Goal: Information Seeking & Learning: Learn about a topic

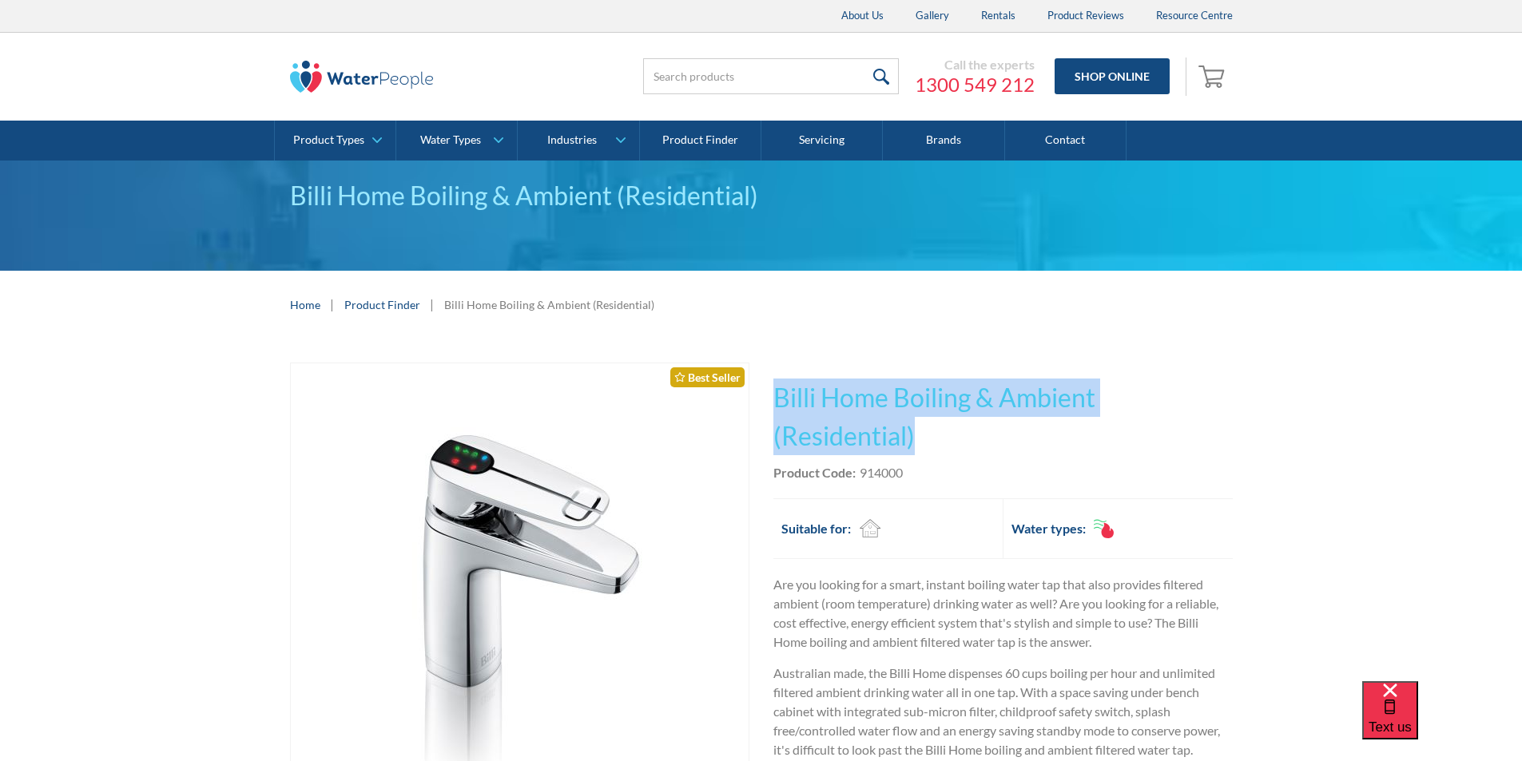
drag, startPoint x: 931, startPoint y: 435, endPoint x: 755, endPoint y: 385, distance: 183.6
click at [755, 385] on div "Play video Fits Most Brands Best Seller No items found. This tap design is incl…" at bounding box center [761, 711] width 943 height 696
copy div "No items found. This tap design is included in our standard range tap options w…"
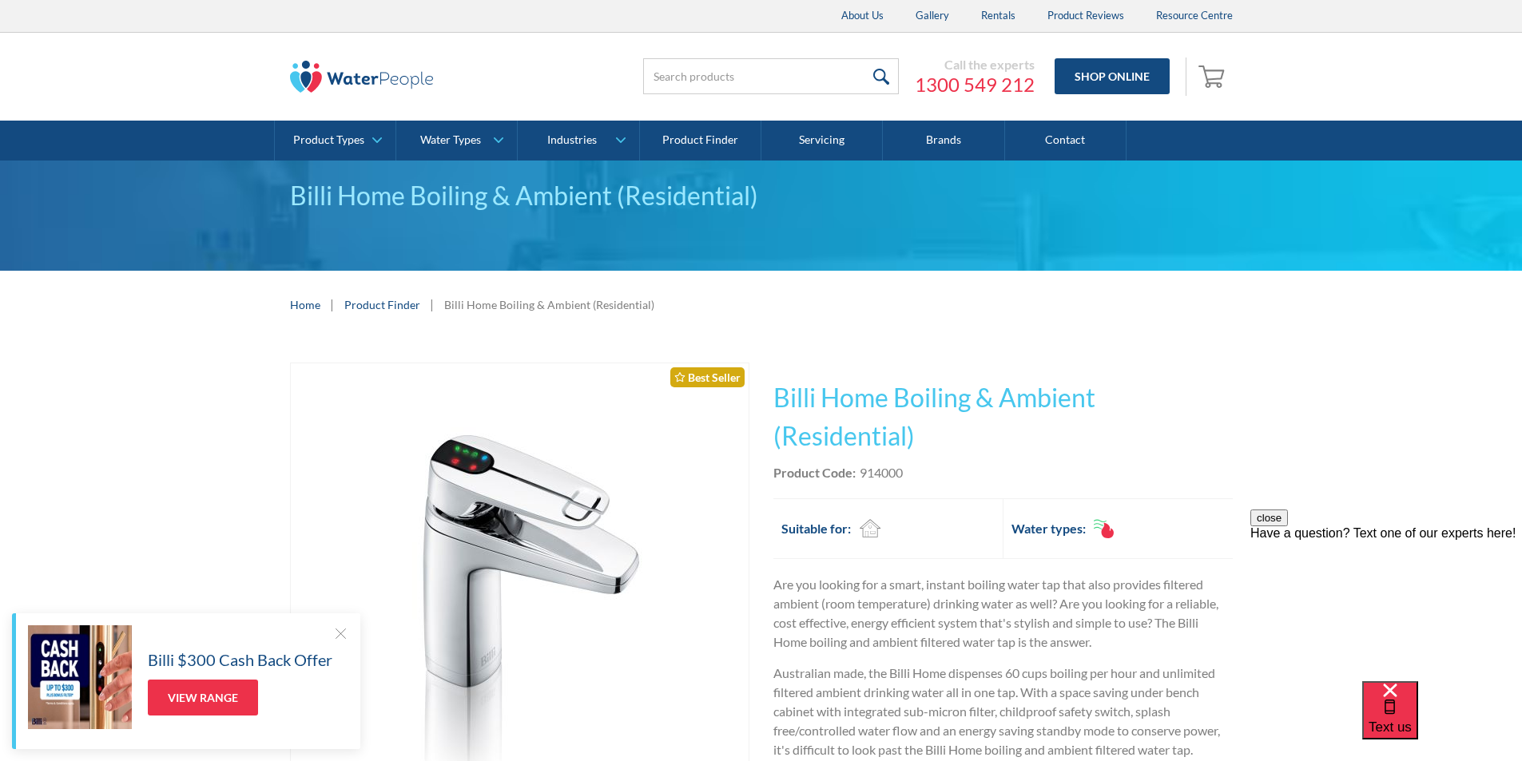
click at [933, 470] on div "Product Code: 914000" at bounding box center [1002, 472] width 459 height 19
drag, startPoint x: 912, startPoint y: 469, endPoint x: 858, endPoint y: 471, distance: 54.4
click at [858, 471] on div "Product Code: 914000" at bounding box center [1002, 472] width 459 height 19
copy div "914000"
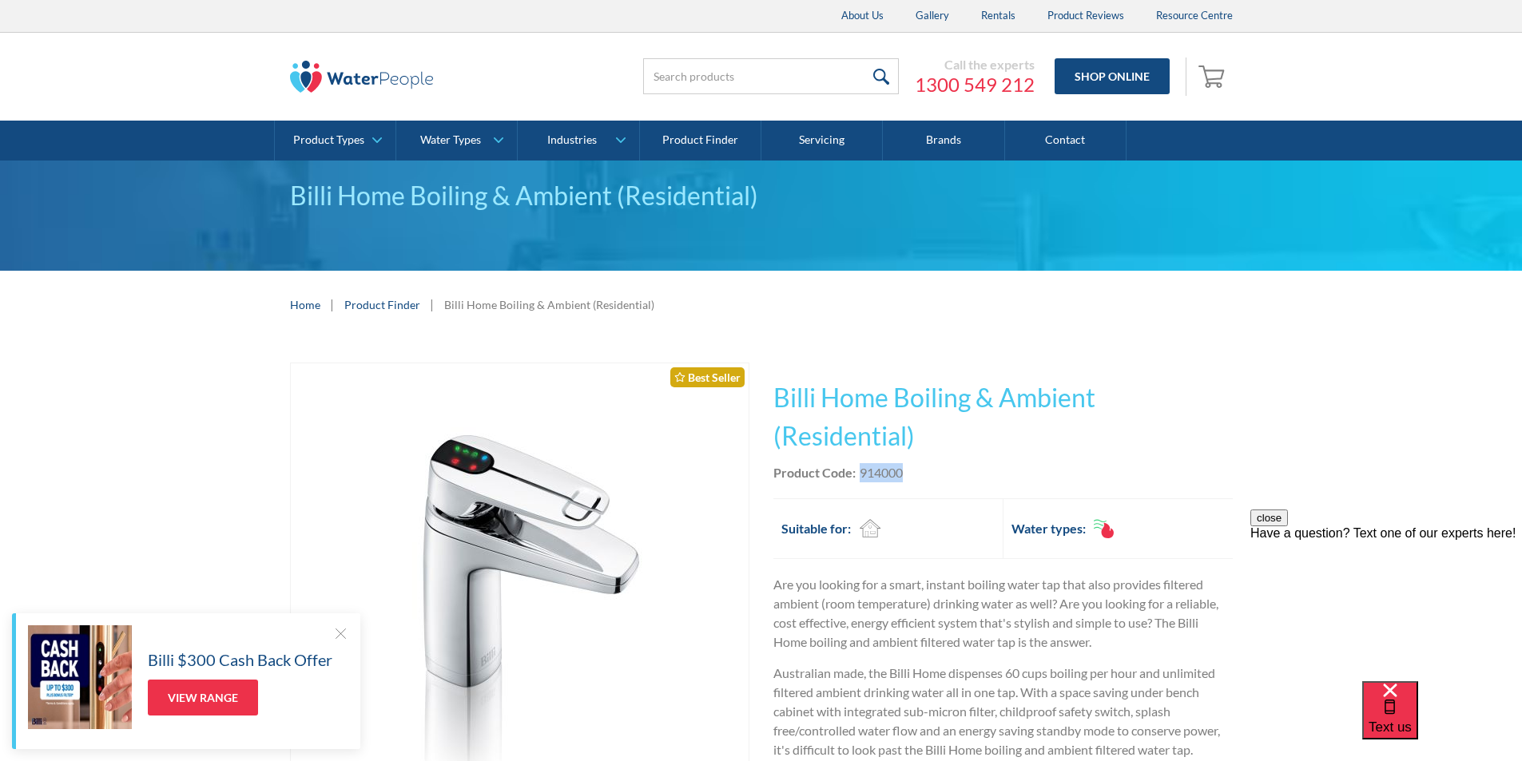
copy div "914000"
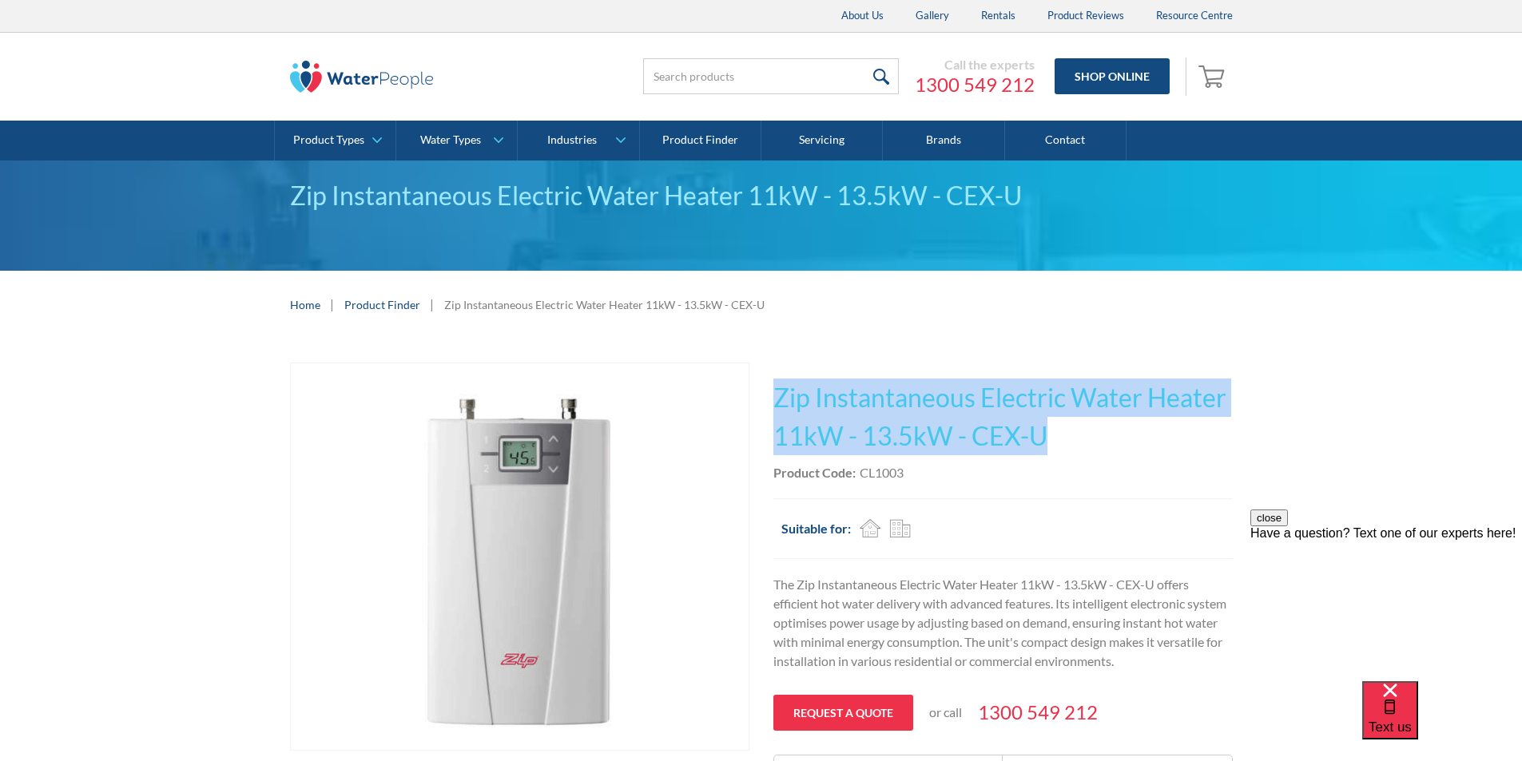
drag, startPoint x: 1057, startPoint y: 431, endPoint x: 772, endPoint y: 401, distance: 286.7
click at [770, 399] on div "Play video Fits Most Brands Best Seller No items found. This tap design is incl…" at bounding box center [761, 582] width 943 height 439
copy h1 "Zip Instantaneous Electric Water Heater 11kW - 13.5kW - CEX-U"
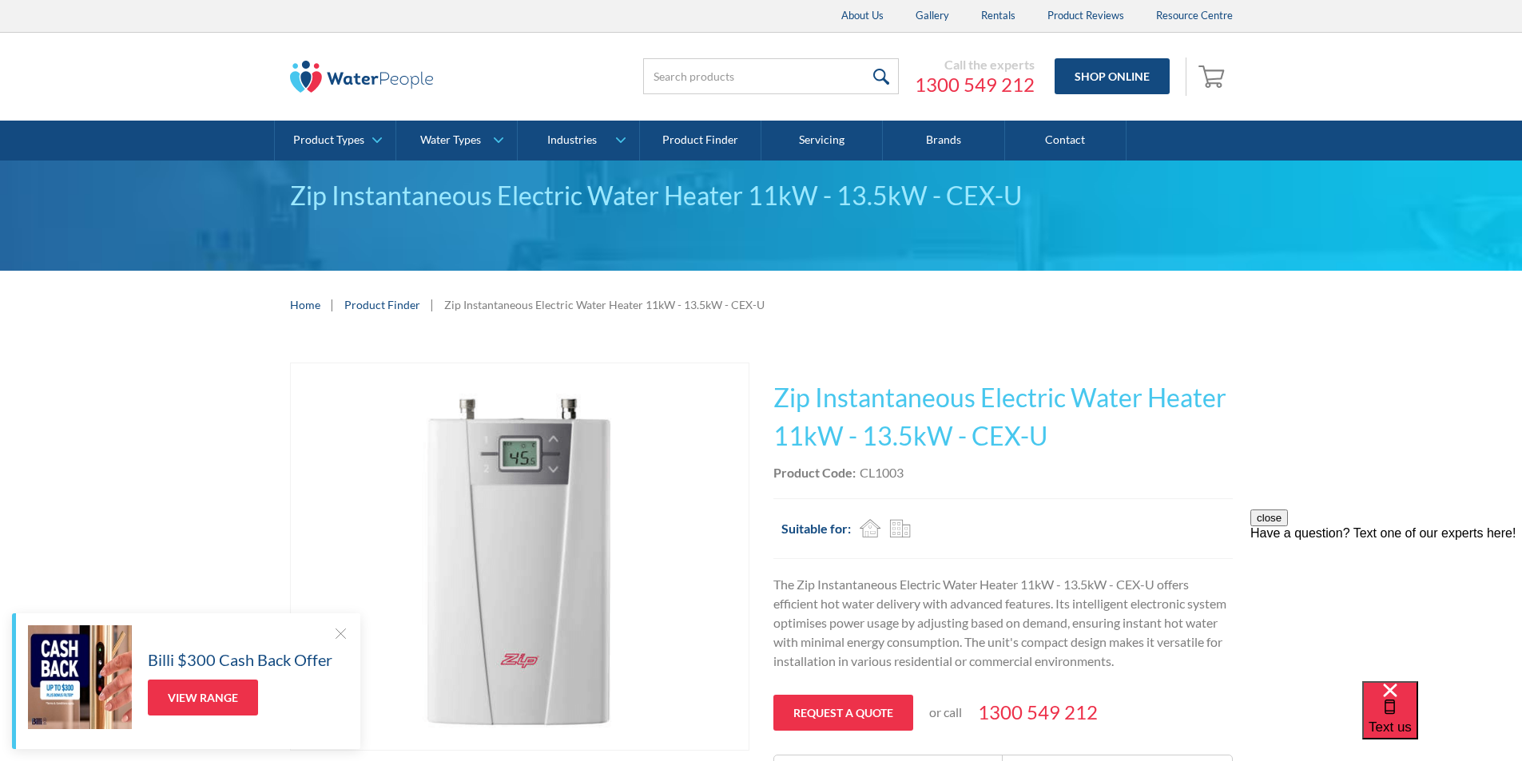
click at [937, 478] on div "Product Code: CL1003" at bounding box center [1002, 472] width 459 height 19
drag, startPoint x: 914, startPoint y: 468, endPoint x: 859, endPoint y: 470, distance: 55.1
click at [858, 469] on div "Product Code: CL1003" at bounding box center [1002, 472] width 459 height 19
copy div "CL1003"
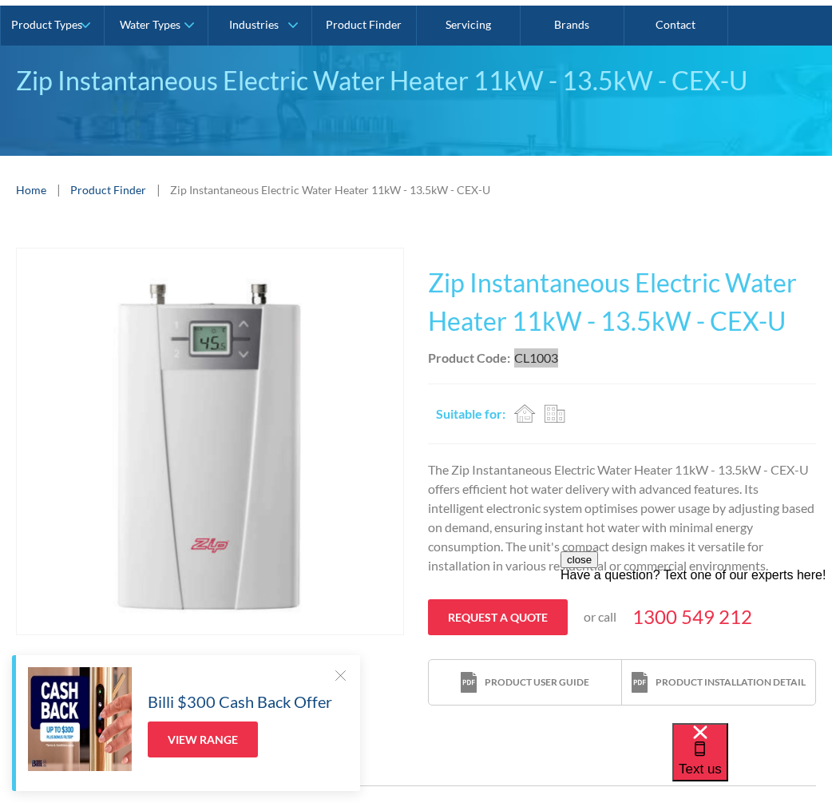
scroll to position [240, 0]
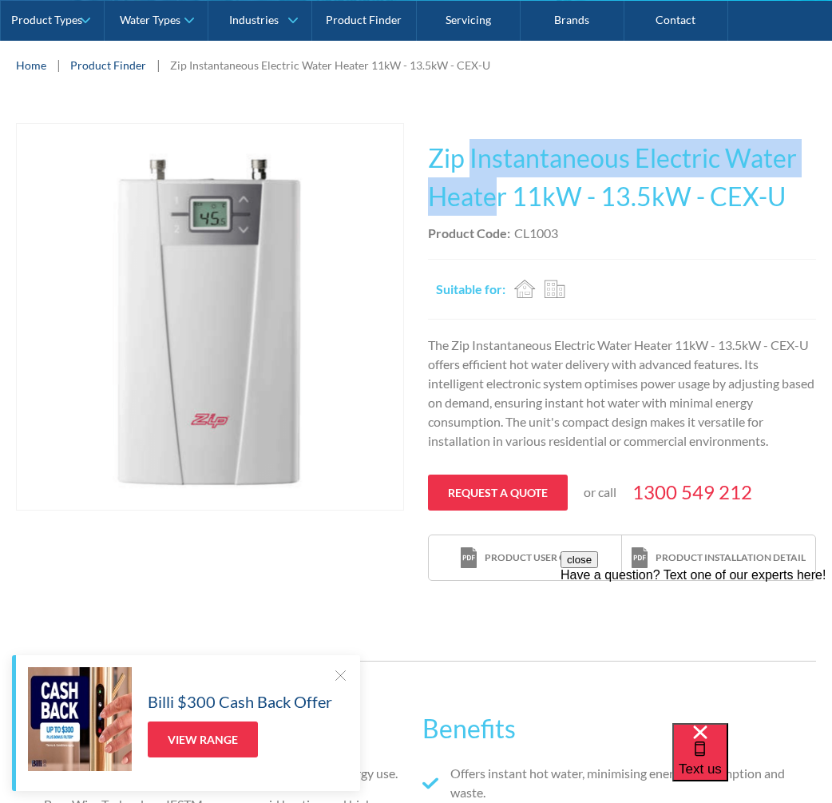
drag, startPoint x: 486, startPoint y: 202, endPoint x: 470, endPoint y: 149, distance: 54.9
click at [470, 149] on h1 "Zip Instantaneous Electric Water Heater 11kW - 13.5kW - CEX-U" at bounding box center [622, 177] width 388 height 77
copy h1 "Instantaneous Electric Water Heate"
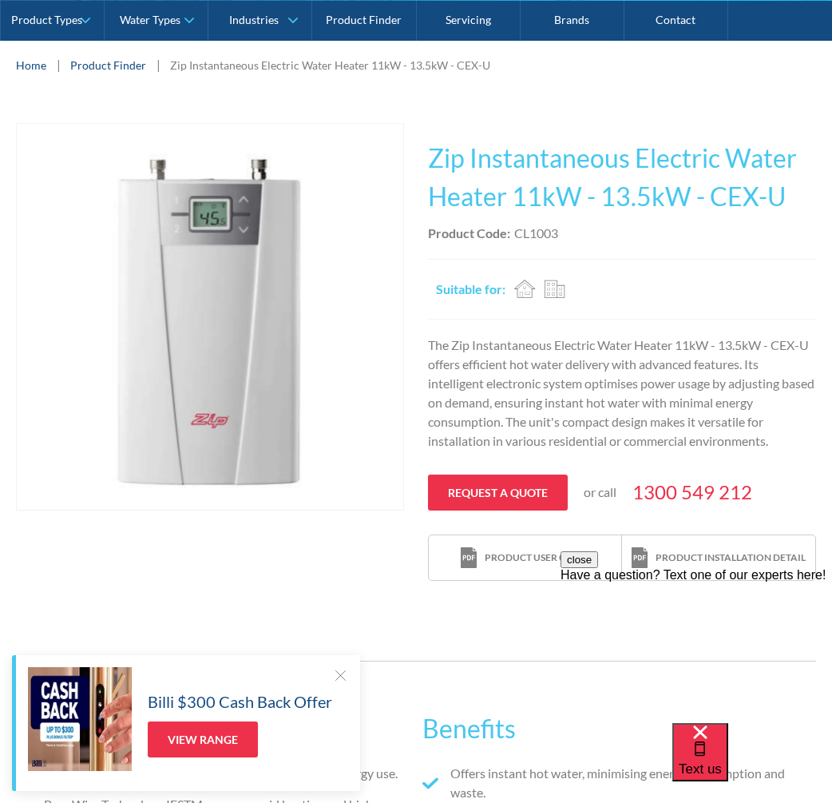
click at [669, 228] on div "Product Code: CL1003" at bounding box center [622, 233] width 388 height 19
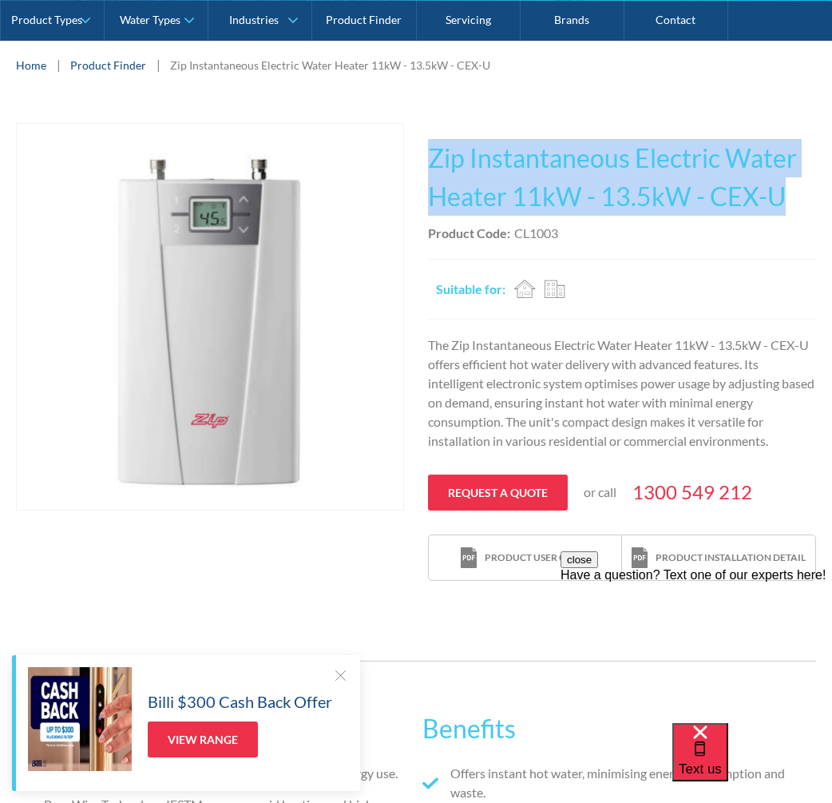
drag, startPoint x: 792, startPoint y: 192, endPoint x: 428, endPoint y: 162, distance: 365.5
click at [428, 162] on h1 "Zip Instantaneous Electric Water Heater 11kW - 13.5kW - CEX-U" at bounding box center [622, 177] width 388 height 77
copy h1 "Zip Instantaneous Electric Water Heater 11kW - 13.5kW - CEX-U"
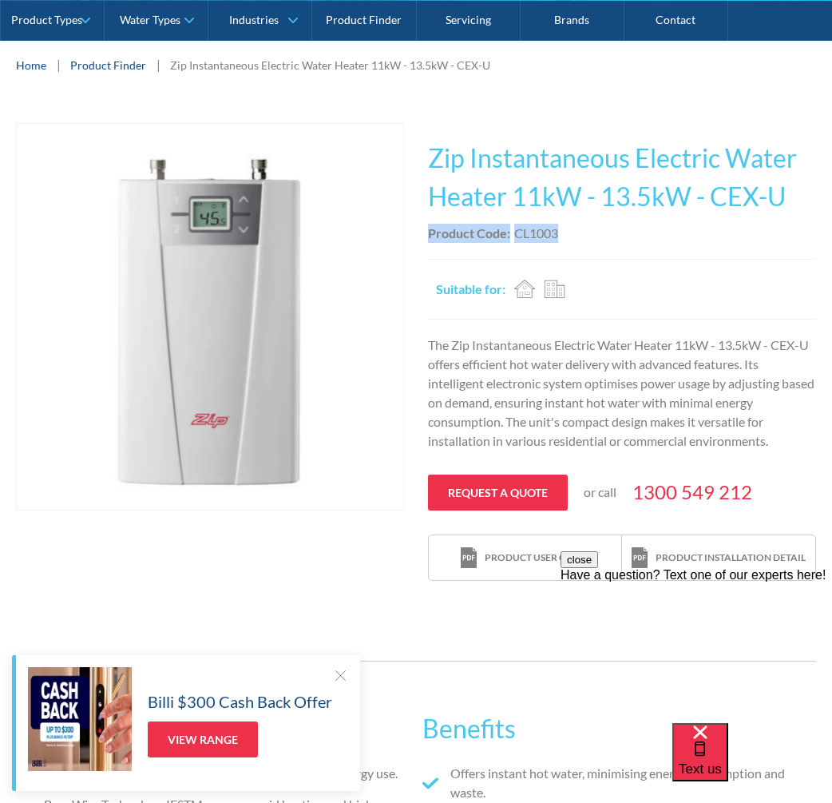
drag, startPoint x: 554, startPoint y: 230, endPoint x: 428, endPoint y: 234, distance: 125.5
click at [428, 234] on div "Product Code: CL1003" at bounding box center [622, 233] width 388 height 19
copy div "Product Code: CL1003"
click at [707, 406] on p "The Zip Instantaneous Electric Water Heater 11kW - 13.5kW - CEX-U offers effici…" at bounding box center [622, 392] width 388 height 115
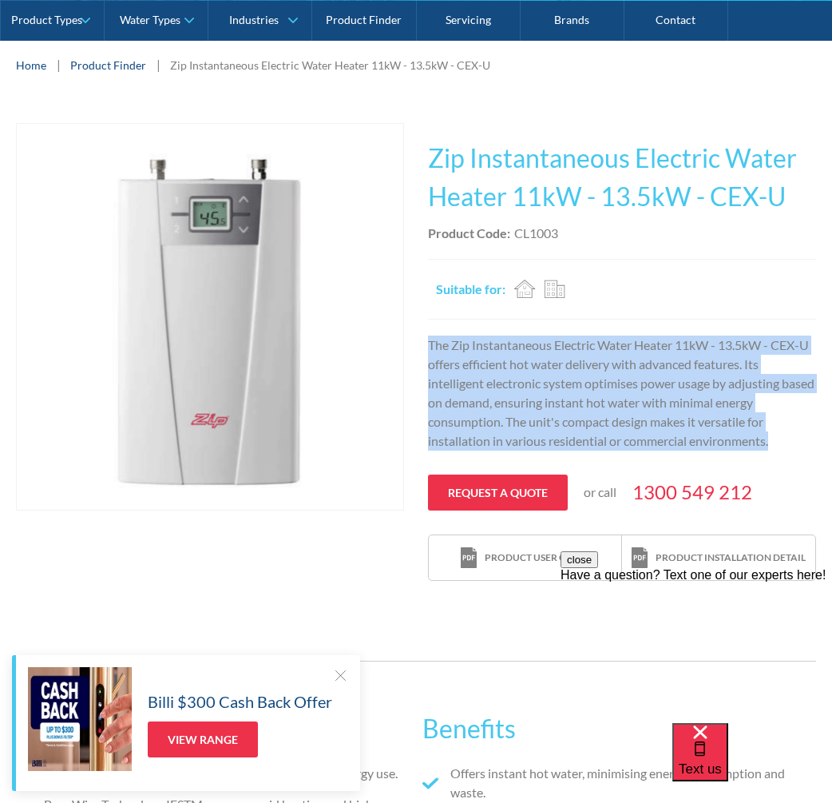
drag, startPoint x: 778, startPoint y: 440, endPoint x: 435, endPoint y: 351, distance: 354.9
click at [418, 347] on div "Play video Fits Most Brands Best Seller No items found. This tap design is incl…" at bounding box center [416, 352] width 800 height 458
copy p "The Zip Instantaneous Electric Water Heater 11kW - 13.5kW - CEX-U offers effici…"
click at [224, 344] on img "open lightbox" at bounding box center [210, 317] width 387 height 386
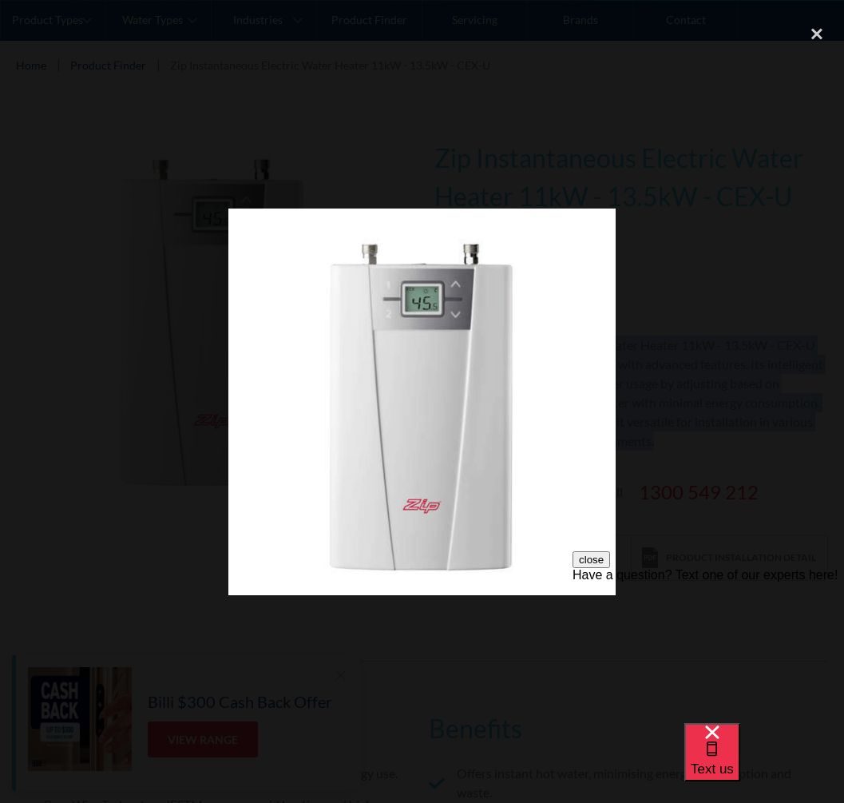
drag, startPoint x: 224, startPoint y: 344, endPoint x: 408, endPoint y: 341, distance: 183.7
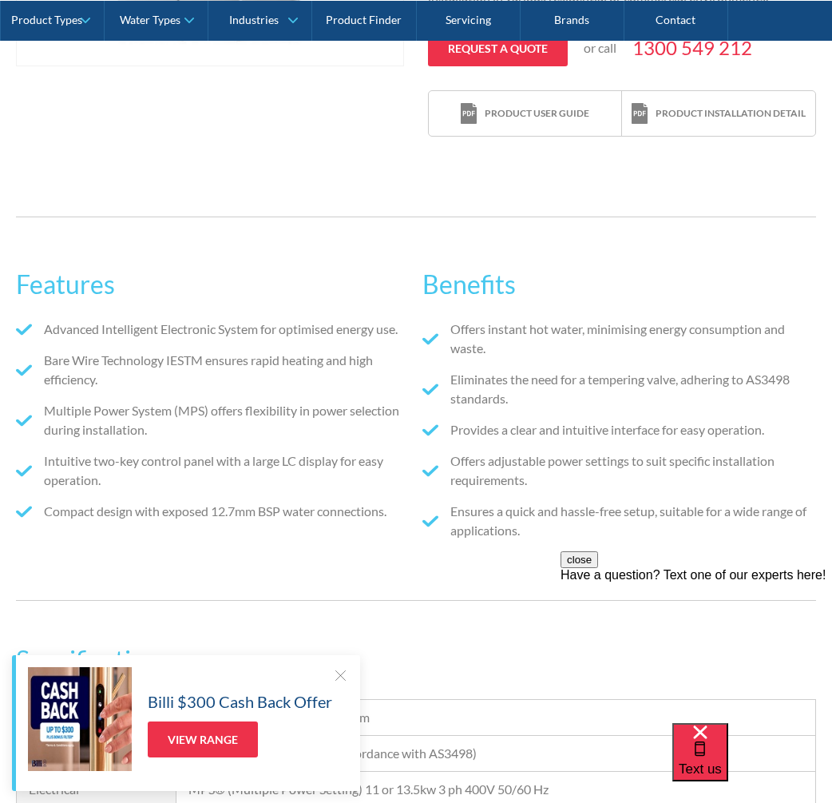
scroll to position [719, 0]
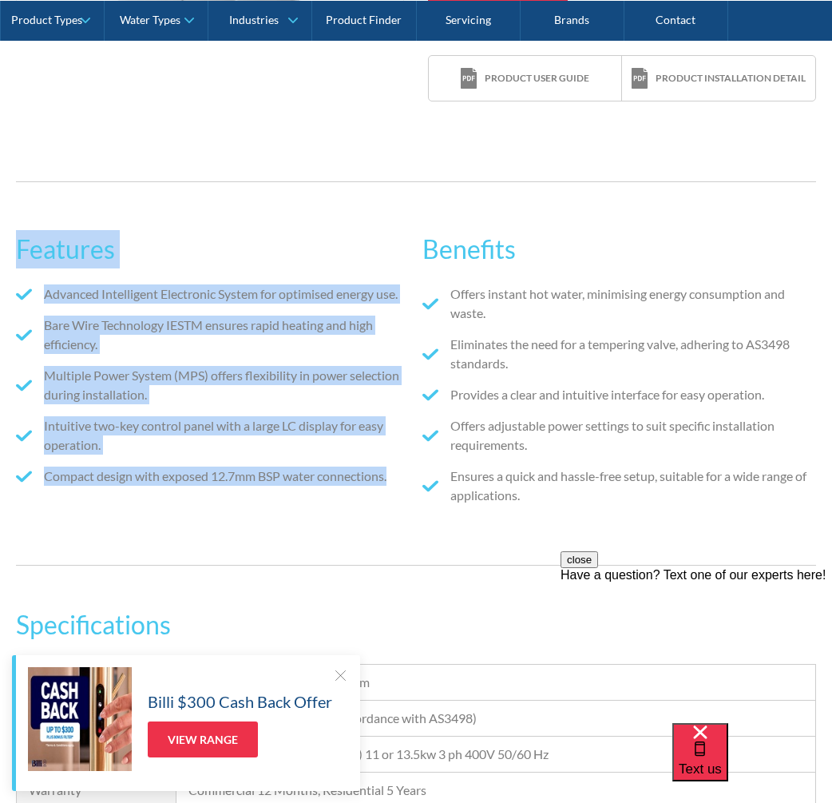
drag, startPoint x: 398, startPoint y: 478, endPoint x: -2, endPoint y: 216, distance: 478.1
copy div "Features Advanced Intelligent Electronic System for optimised energy use. Bare …"
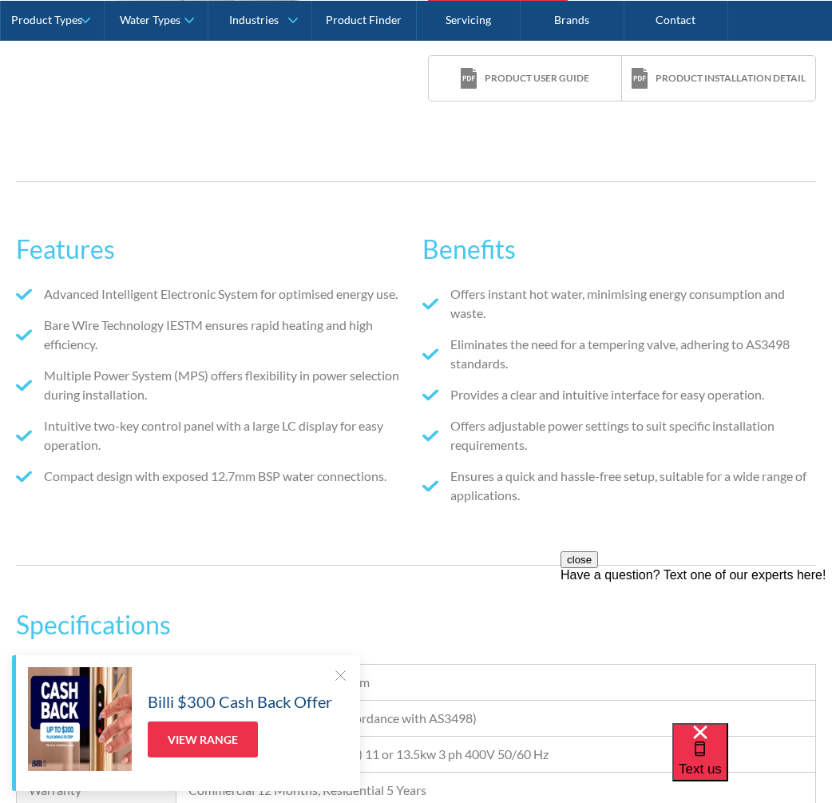
click at [536, 511] on ul "Offers instant hot water, minimising energy consumption and waste. Eliminates t…" at bounding box center [620, 400] width 394 height 232
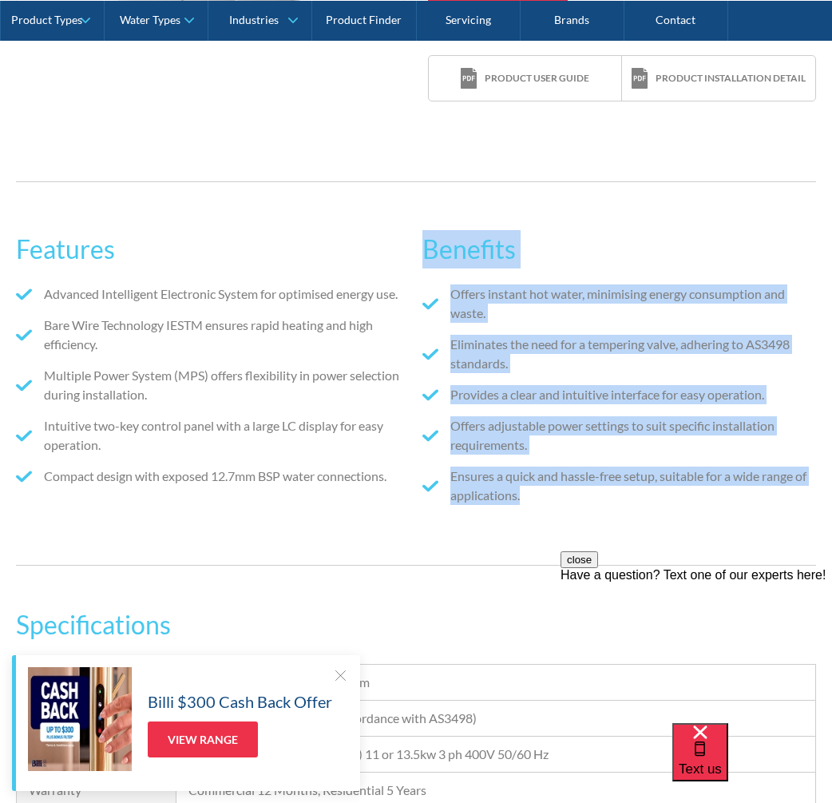
drag, startPoint x: 527, startPoint y: 499, endPoint x: 417, endPoint y: 196, distance: 322.9
click at [417, 195] on div "Features Advanced Intelligent Electronic System for optimised energy use. Bare …" at bounding box center [416, 373] width 800 height 384
copy div "Benefits Offers instant hot water, minimising energy consumption and waste. Eli…"
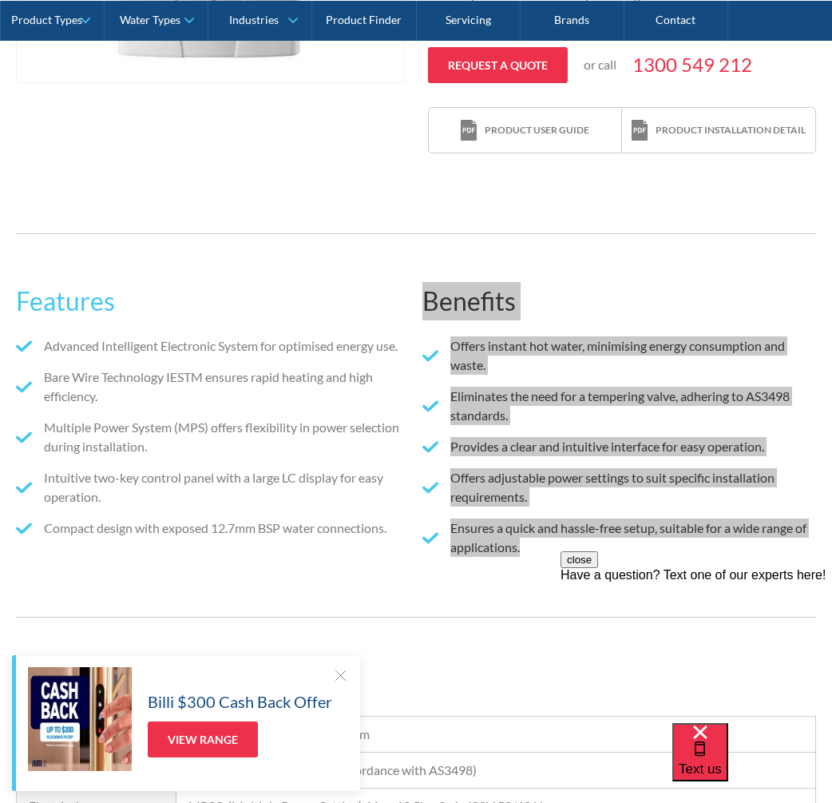
scroll to position [639, 0]
